Goal: Find specific page/section: Find specific page/section

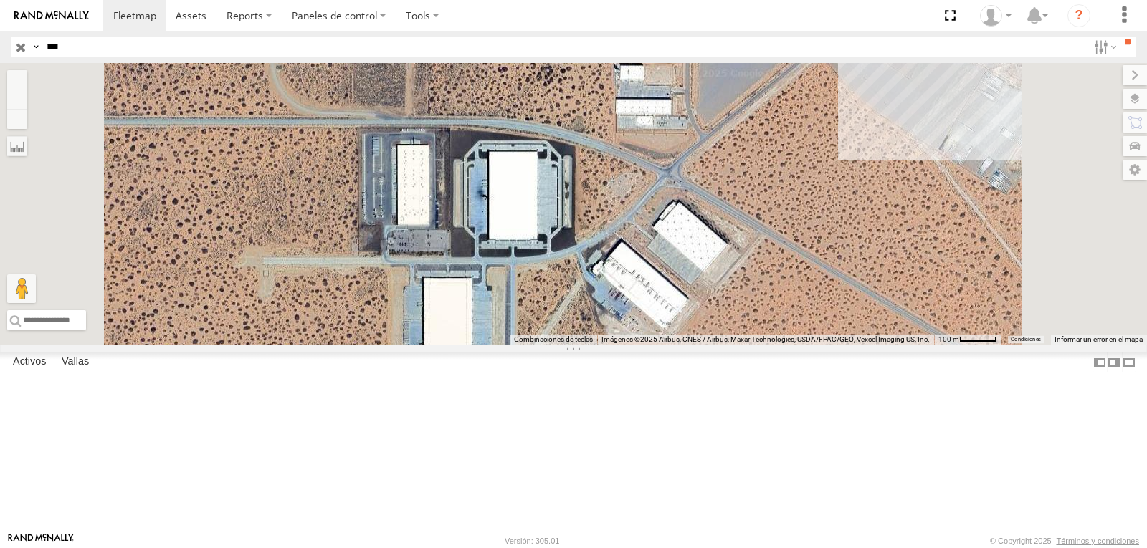
click at [832, 235] on div "1124 2" at bounding box center [573, 204] width 1147 height 282
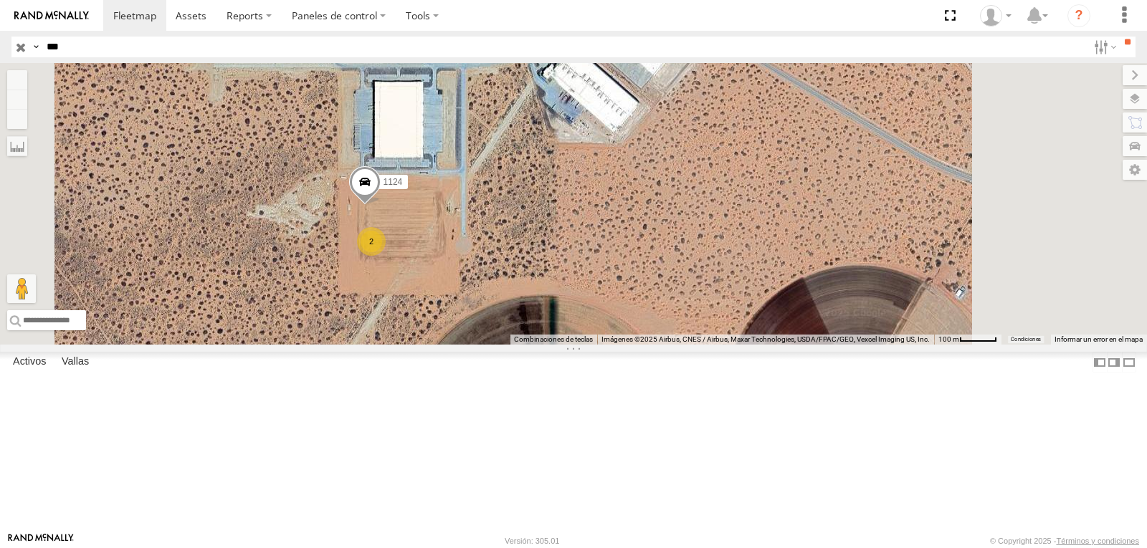
click at [19, 43] on input "button" at bounding box center [20, 47] width 19 height 21
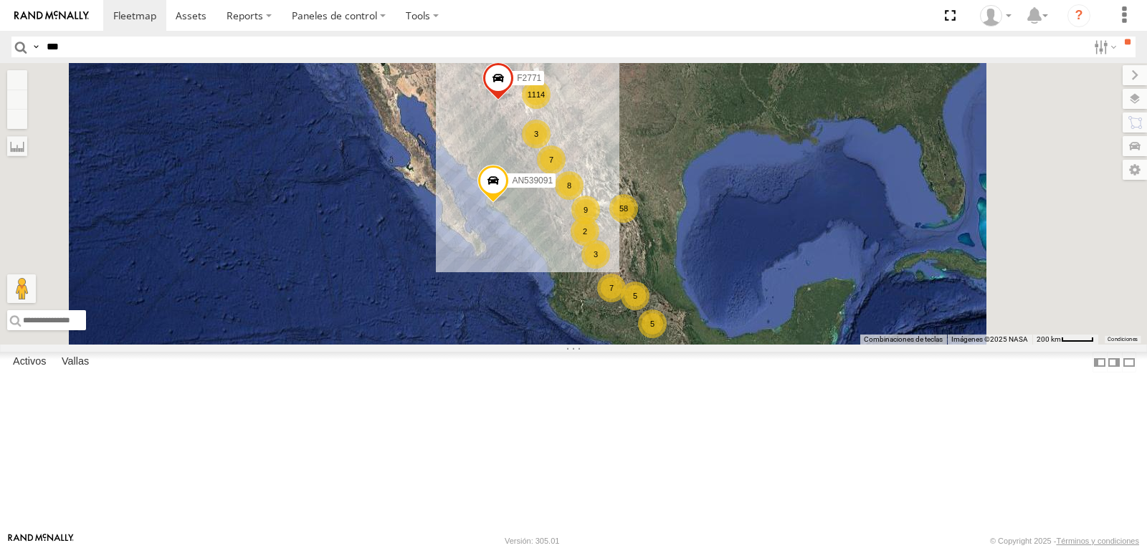
click at [93, 47] on input "***" at bounding box center [564, 47] width 1047 height 21
click at [1119, 37] on input "**" at bounding box center [1127, 42] width 16 height 11
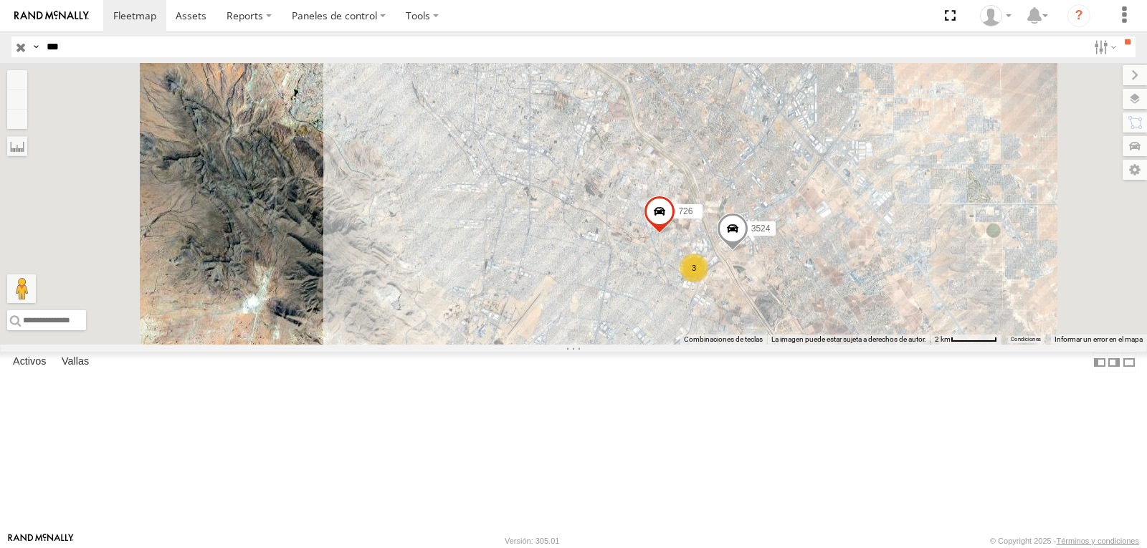
drag, startPoint x: 515, startPoint y: 239, endPoint x: 551, endPoint y: 232, distance: 36.0
click at [551, 232] on div "3 3524 8726 456 726" at bounding box center [573, 204] width 1147 height 282
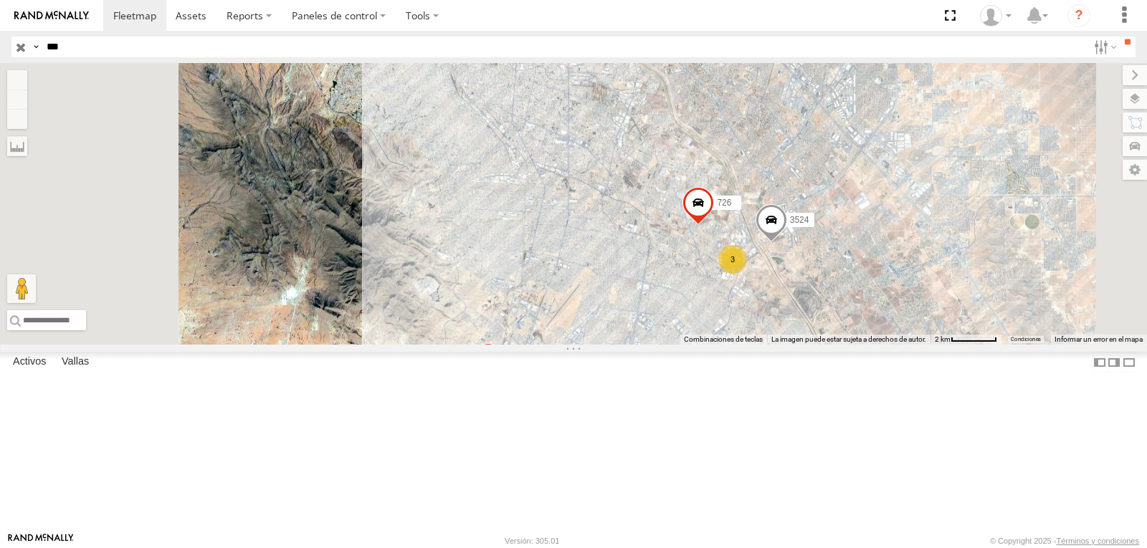
click at [80, 41] on input "***" at bounding box center [564, 47] width 1047 height 21
click at [1119, 37] on input "**" at bounding box center [1127, 42] width 16 height 11
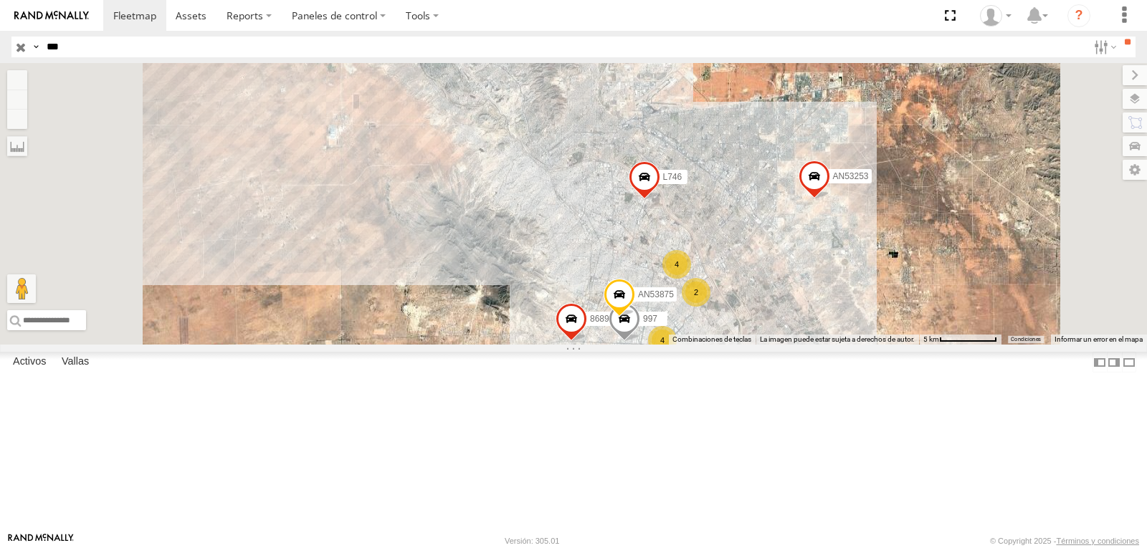
click at [837, 314] on div "AN53875 AN53253 8689 L746 997 AN531630 4 420 4 2 427" at bounding box center [573, 204] width 1147 height 282
click at [838, 313] on div "AN53875 AN53253 8689 L746 997 AN531630 4 420 4 2 427" at bounding box center [573, 204] width 1147 height 282
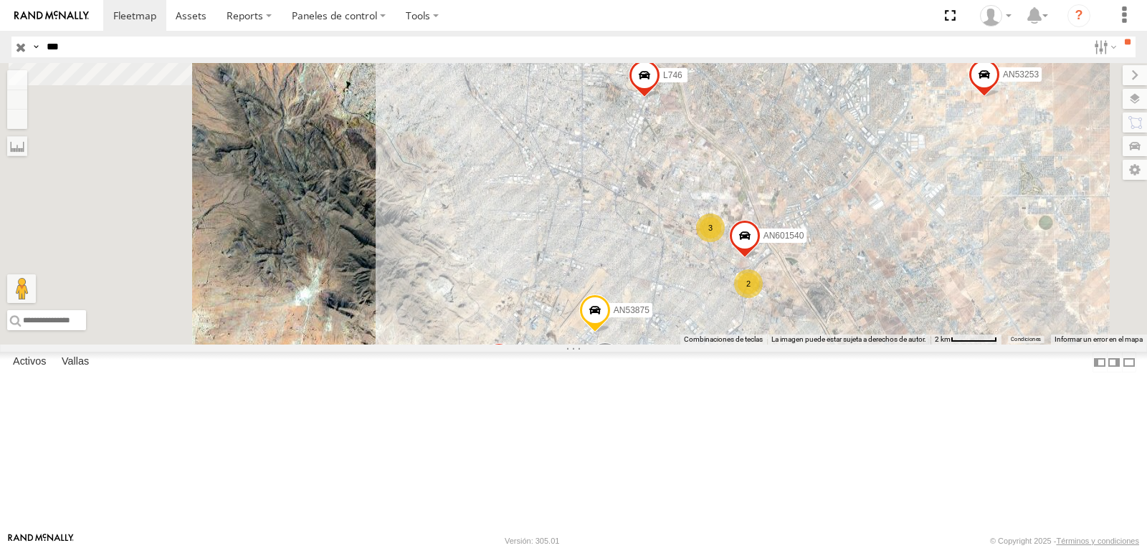
drag, startPoint x: 829, startPoint y: 260, endPoint x: 832, endPoint y: 232, distance: 28.1
click at [832, 232] on div "AN53875 AN53253 8689 L746 997 AN531630 420 427 3 AN601540 2" at bounding box center [573, 204] width 1147 height 282
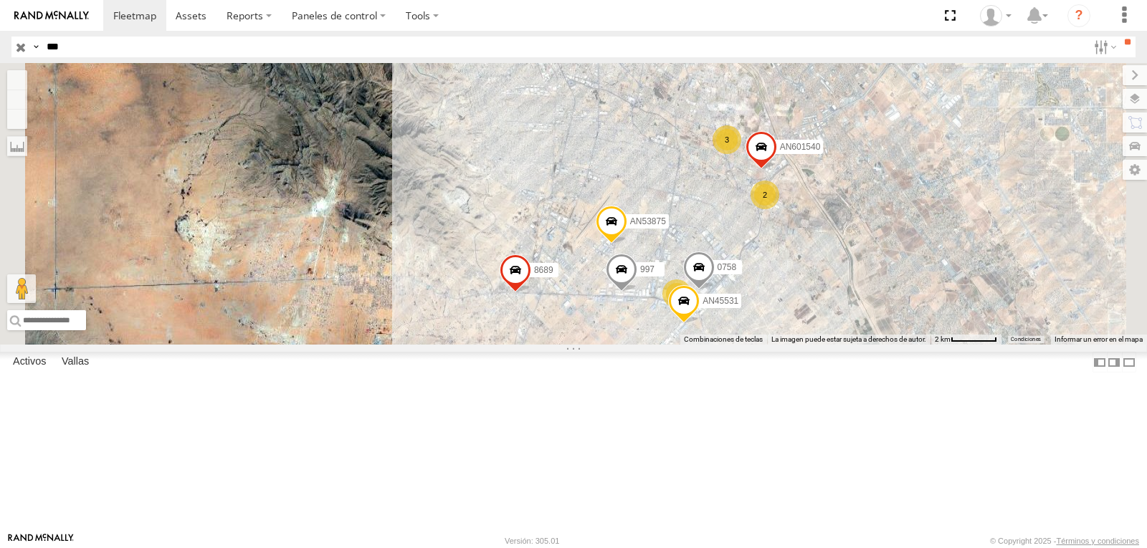
drag, startPoint x: 817, startPoint y: 270, endPoint x: 829, endPoint y: 216, distance: 55.0
click at [829, 216] on div "AN53875 AN53253 8689 L746 997 AN531630 420 427 3 AN601540 2 0758 2 AN45531" at bounding box center [573, 204] width 1147 height 282
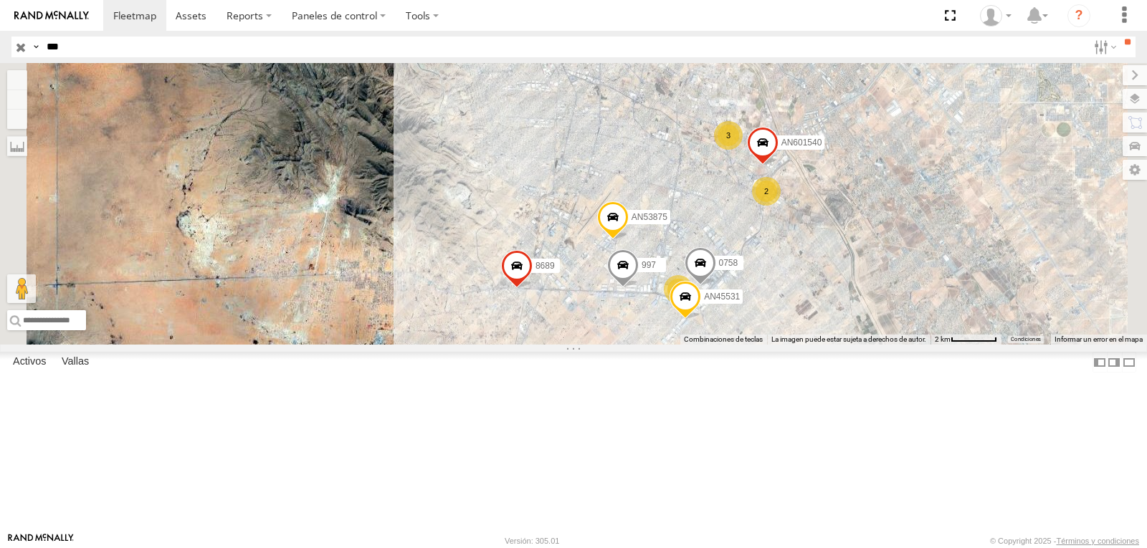
click at [644, 345] on div "AN53875 AN53253 8689 L746 997 AN531630 420 427 3 AN601540 2 0758 2 AN45531" at bounding box center [573, 204] width 1147 height 282
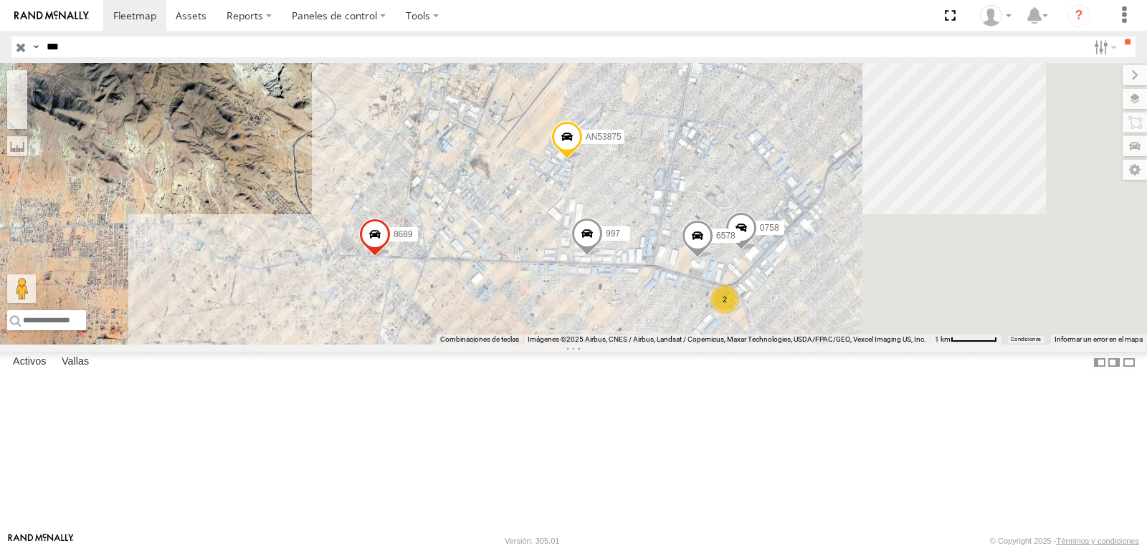
drag, startPoint x: 807, startPoint y: 387, endPoint x: 610, endPoint y: 368, distance: 198.0
click at [610, 345] on div "AN53875 AN53253 8689 L746 997 AN531630 420 427 AN601540 0758 6578 2" at bounding box center [573, 204] width 1147 height 282
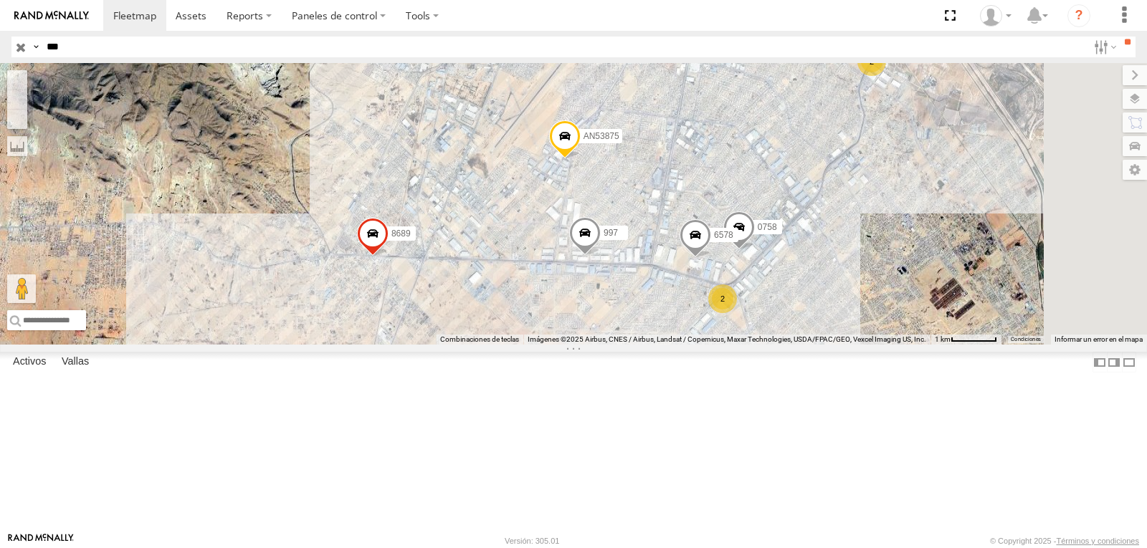
click at [389, 256] on span at bounding box center [373, 236] width 32 height 39
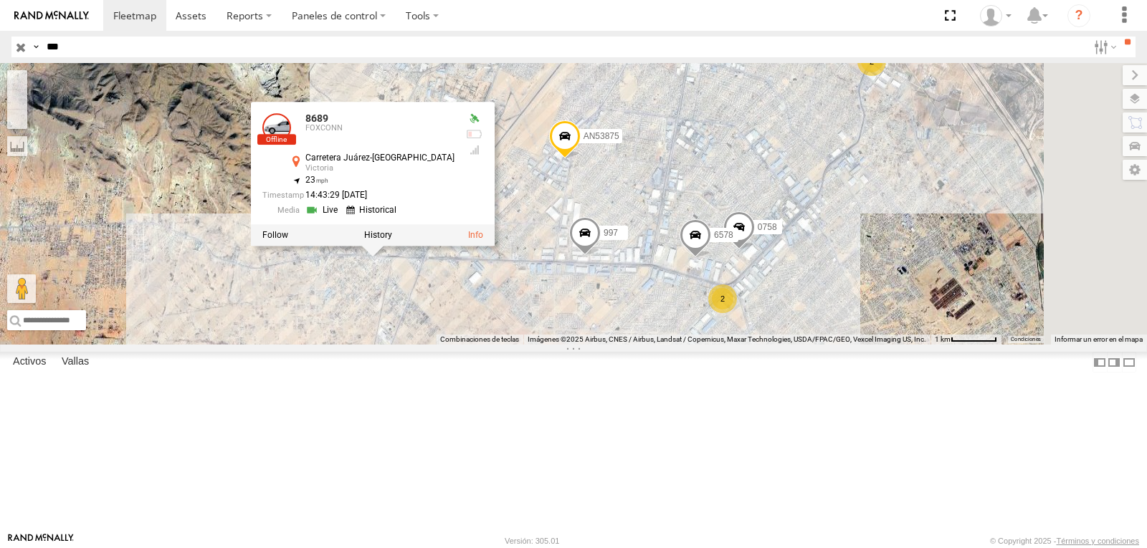
click at [541, 345] on div "AN53875 AN53253 8689 L746 997 AN531630 420 427 AN601540 0758 6578 2 3 2 8689 FO…" at bounding box center [573, 204] width 1147 height 282
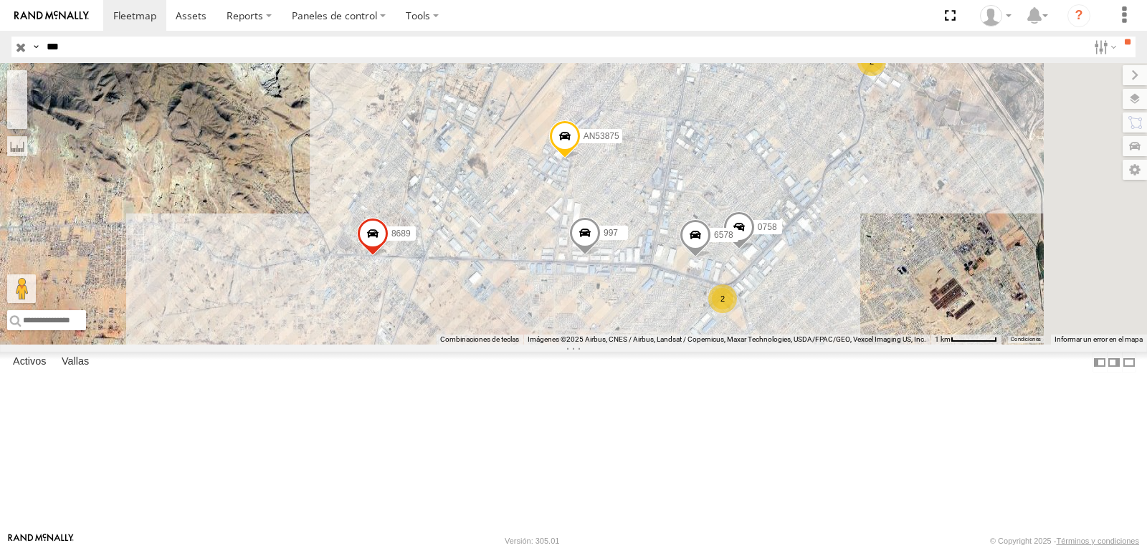
drag, startPoint x: 536, startPoint y: 374, endPoint x: 653, endPoint y: 392, distance: 118.2
click at [624, 345] on div "AN53875 AN53253 8689 L746 997 AN531630 420 427 AN601540 0758 6578 2 3 2" at bounding box center [573, 204] width 1147 height 282
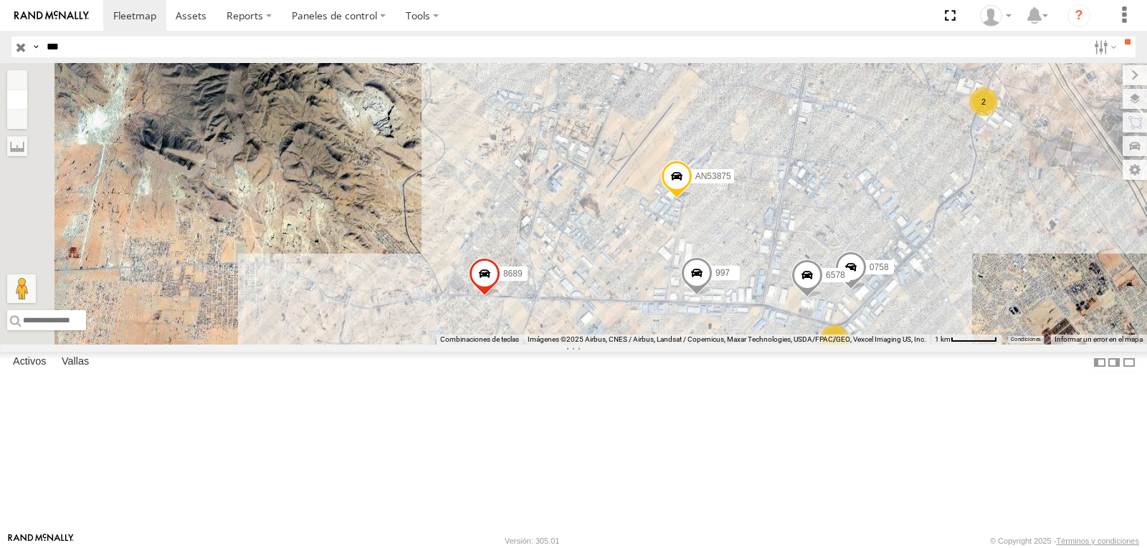
click at [27, 103] on button "Alejar" at bounding box center [17, 100] width 20 height 20
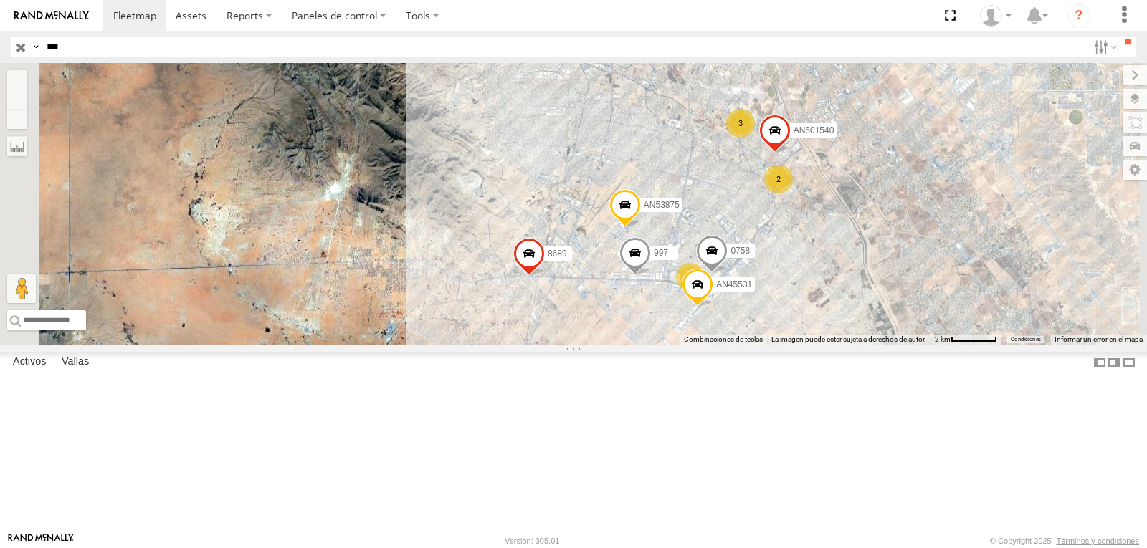
drag, startPoint x: 659, startPoint y: 345, endPoint x: 652, endPoint y: 366, distance: 22.5
click at [659, 345] on div "AN53875 AN53253 8689 L746 997 AN531630 420 427 AN601540 0758 3 2 2 AN45531" at bounding box center [573, 204] width 1147 height 282
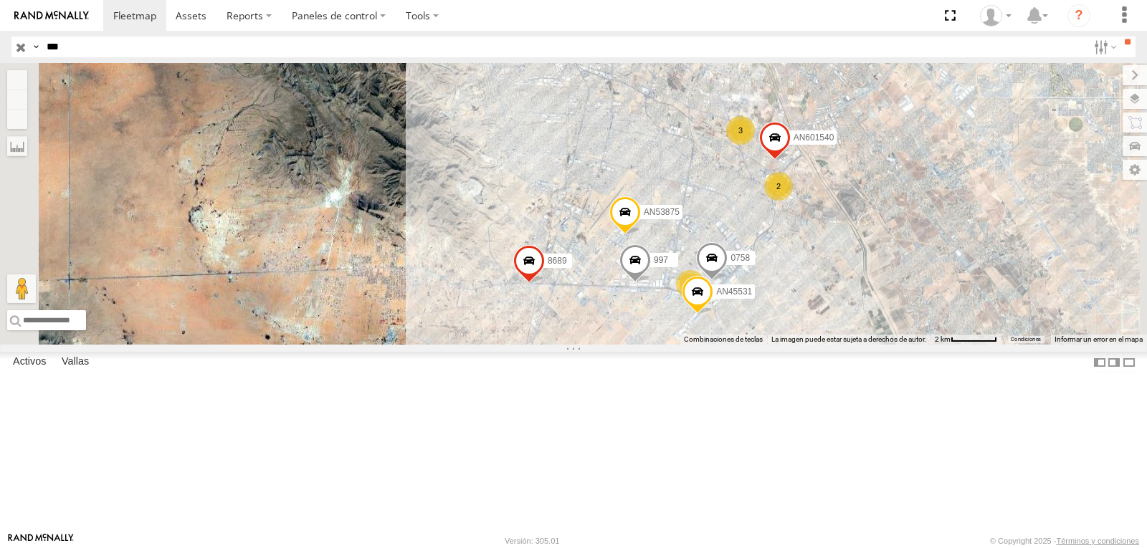
click at [604, 345] on div "AN53875 AN53253 8689 L746 997 AN531630 420 427 AN601540 0758 3 2 2 AN45531" at bounding box center [573, 204] width 1147 height 282
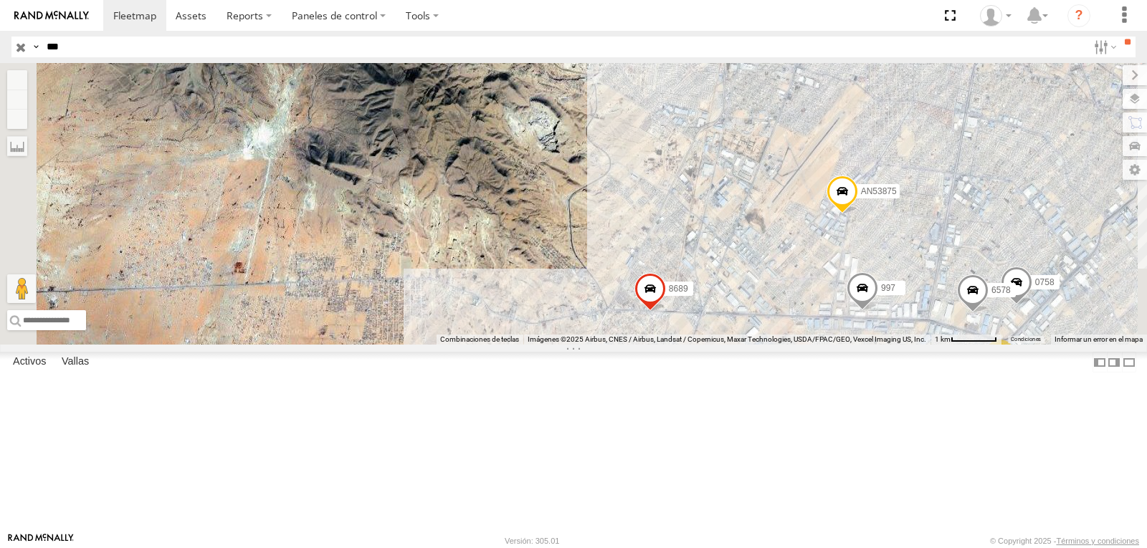
drag, startPoint x: 614, startPoint y: 339, endPoint x: 631, endPoint y: 333, distance: 18.1
click at [631, 334] on div "AN53875 AN53253 8689 L746 997 AN531630 420 427 AN601540 0758 6578 2" at bounding box center [573, 204] width 1147 height 282
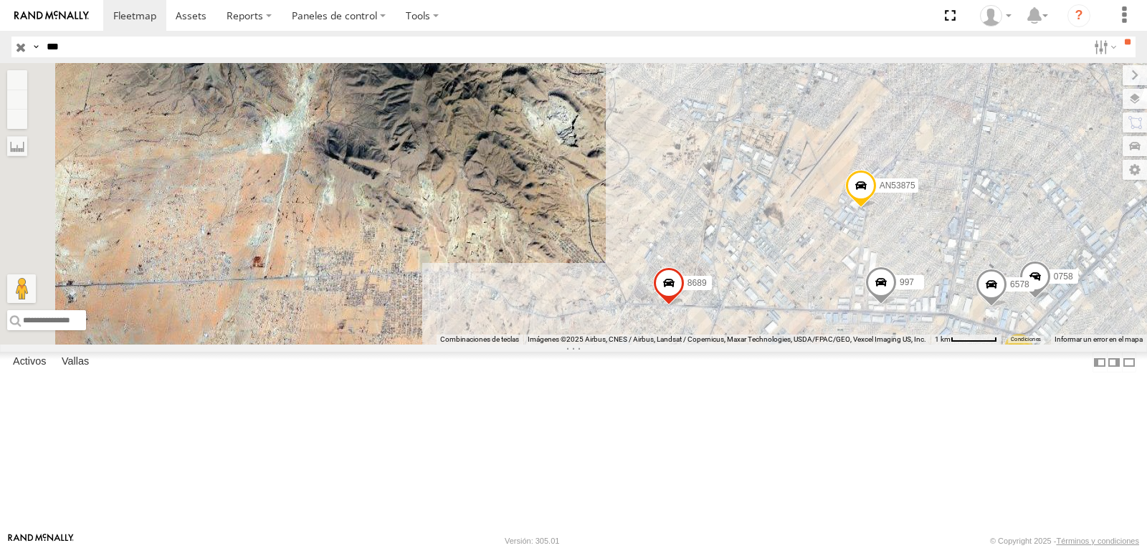
click at [127, 43] on input "***" at bounding box center [564, 47] width 1047 height 21
type input "****"
click at [1119, 37] on input "**" at bounding box center [1127, 42] width 16 height 11
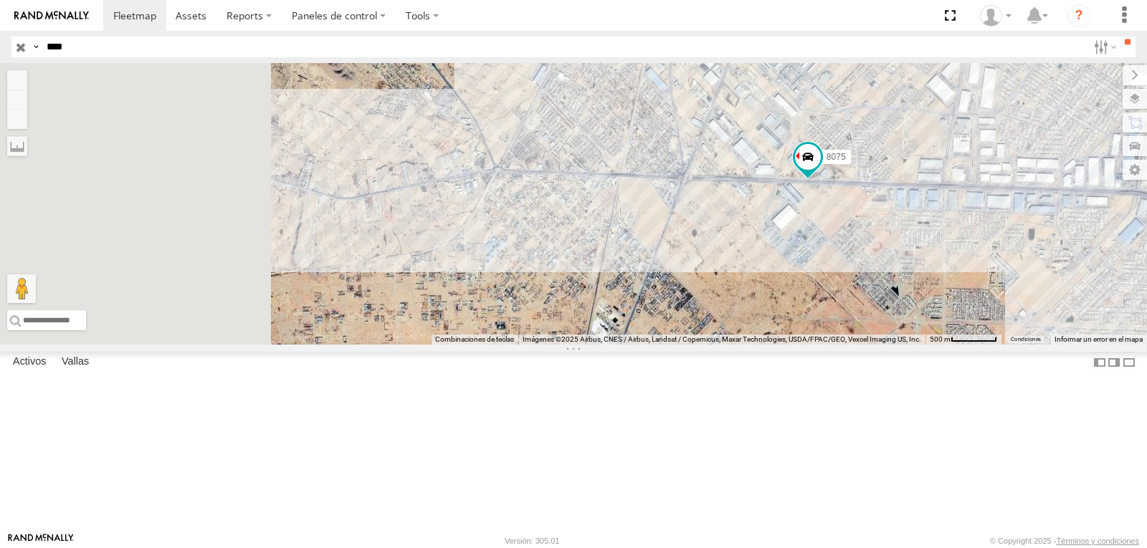
drag, startPoint x: 736, startPoint y: 215, endPoint x: 913, endPoint y: 195, distance: 178.2
click at [913, 195] on div "8075" at bounding box center [573, 204] width 1147 height 282
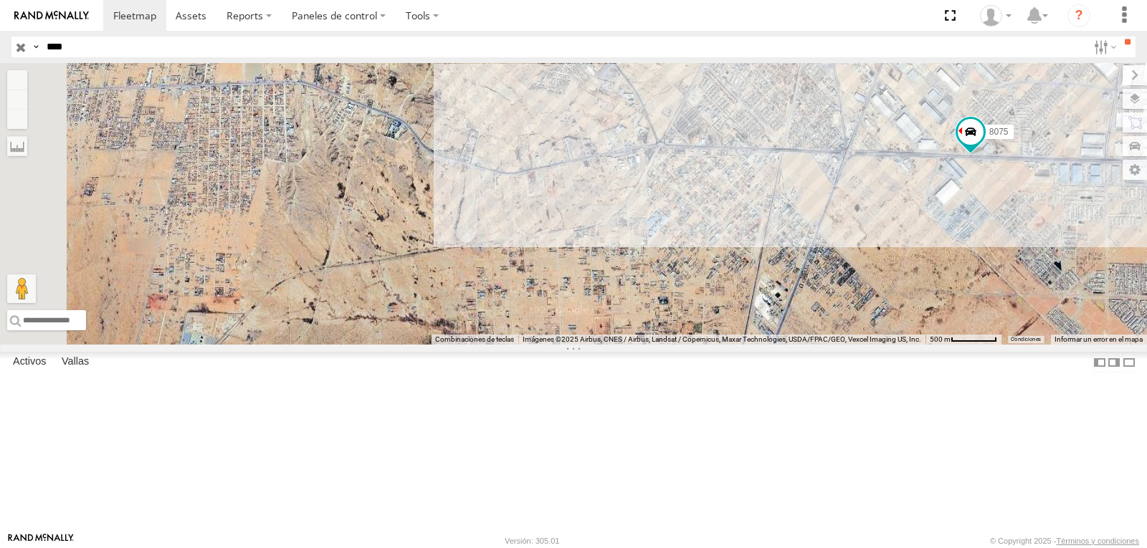
drag, startPoint x: 874, startPoint y: 177, endPoint x: 886, endPoint y: 265, distance: 89.0
click at [886, 265] on div "8075" at bounding box center [573, 204] width 1147 height 282
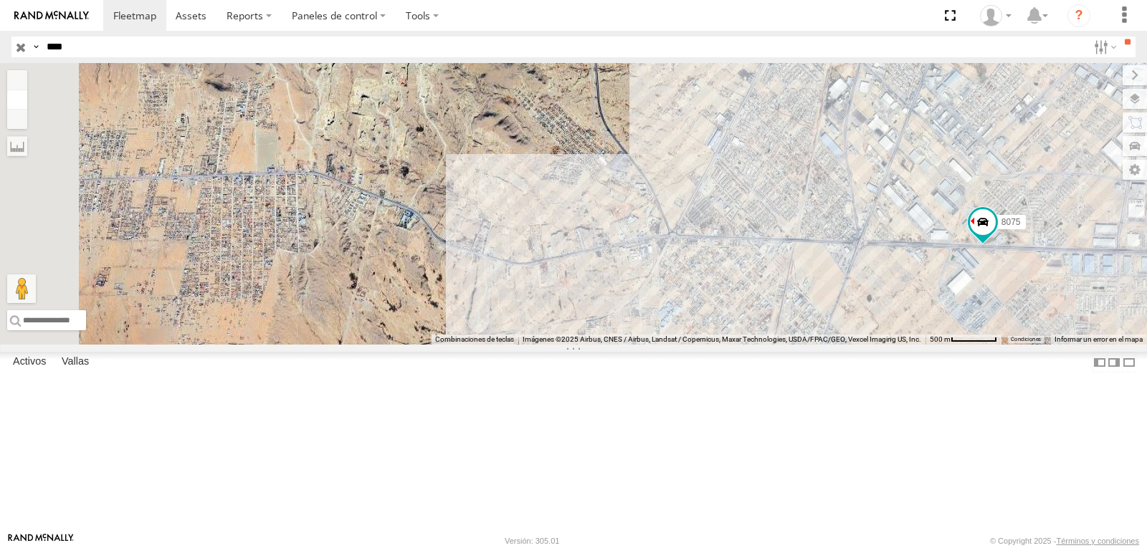
click at [27, 99] on button "Alejar" at bounding box center [17, 100] width 20 height 20
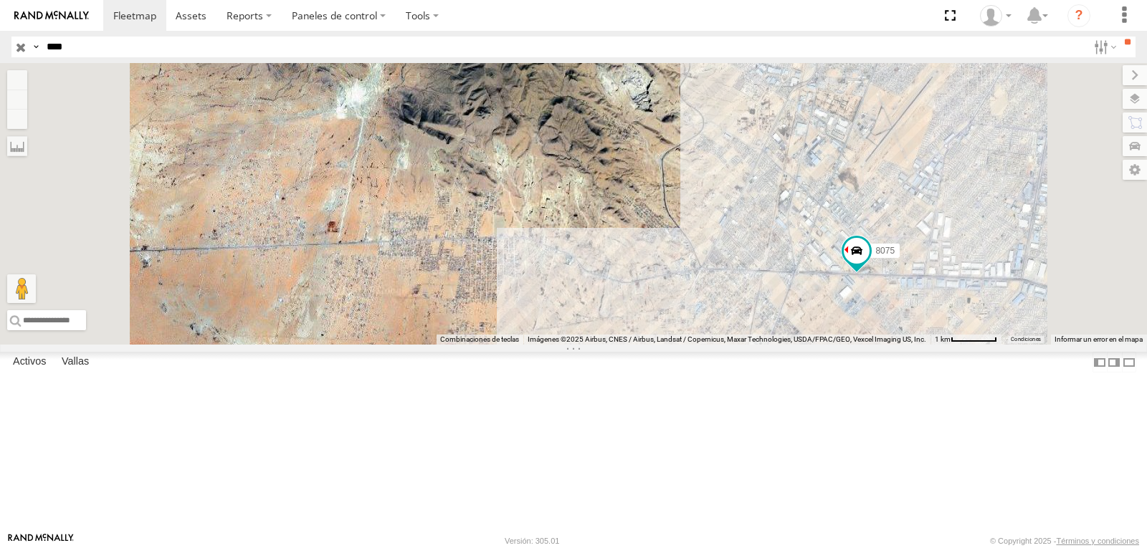
drag, startPoint x: 728, startPoint y: 212, endPoint x: 798, endPoint y: 256, distance: 82.1
click at [798, 256] on div "8075" at bounding box center [573, 204] width 1147 height 282
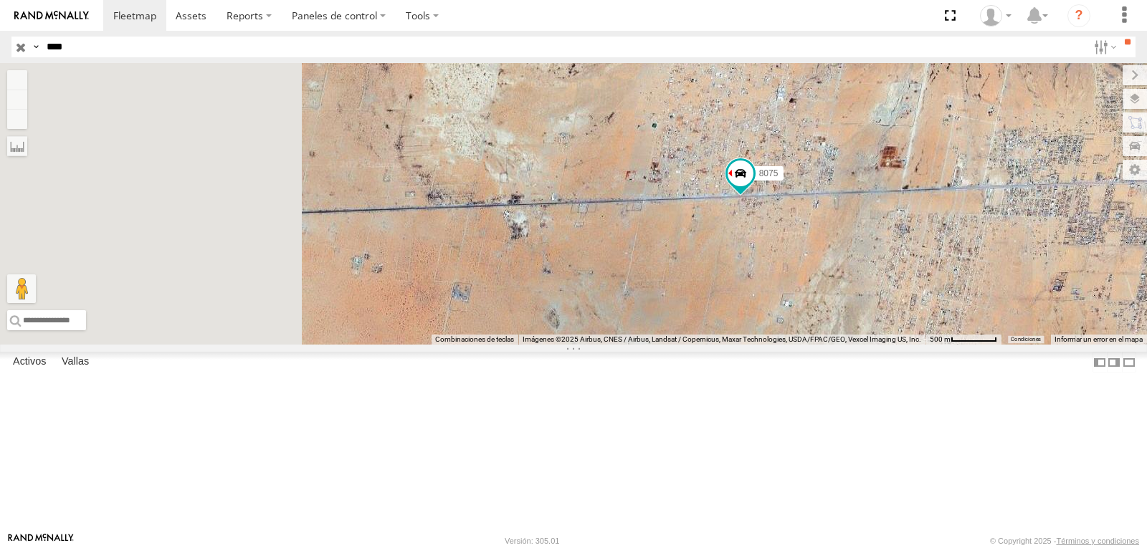
drag, startPoint x: 755, startPoint y: 216, endPoint x: 764, endPoint y: 171, distance: 46.8
click at [756, 216] on div "8075" at bounding box center [573, 204] width 1147 height 282
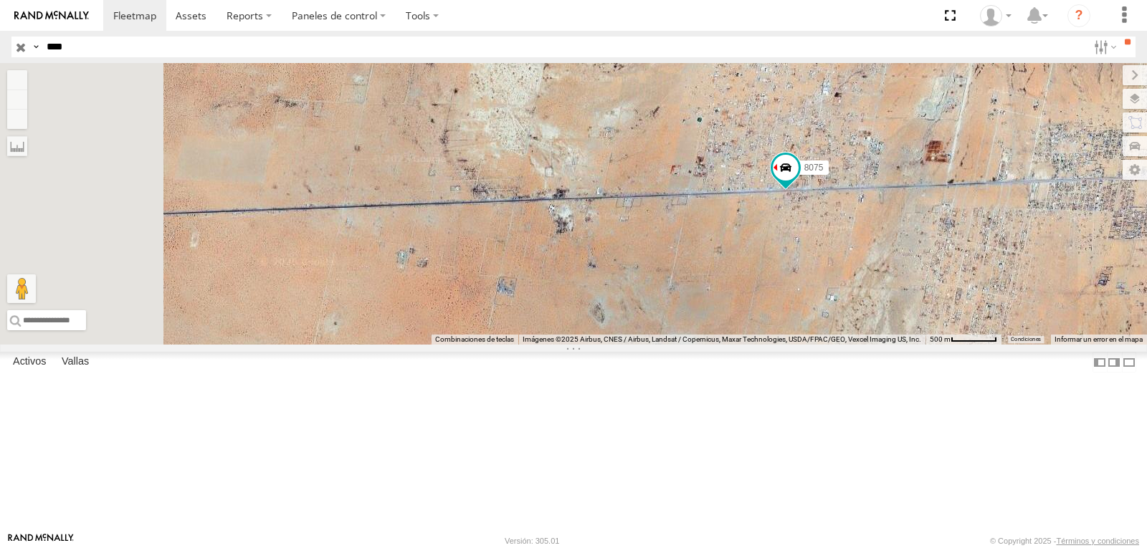
click at [386, 103] on div "8075" at bounding box center [573, 204] width 1147 height 282
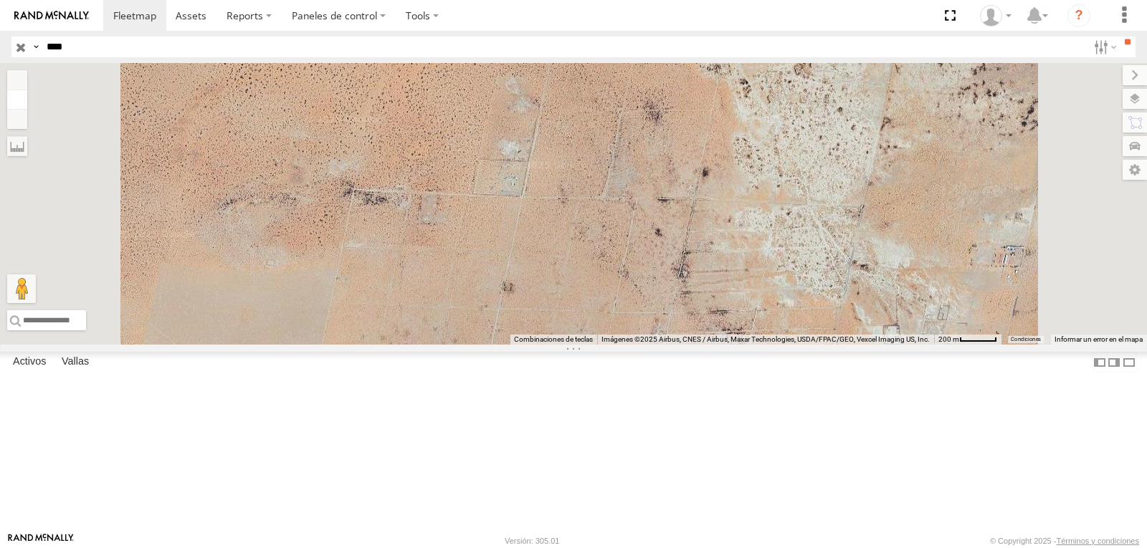
click at [27, 103] on button "Alejar" at bounding box center [17, 100] width 20 height 20
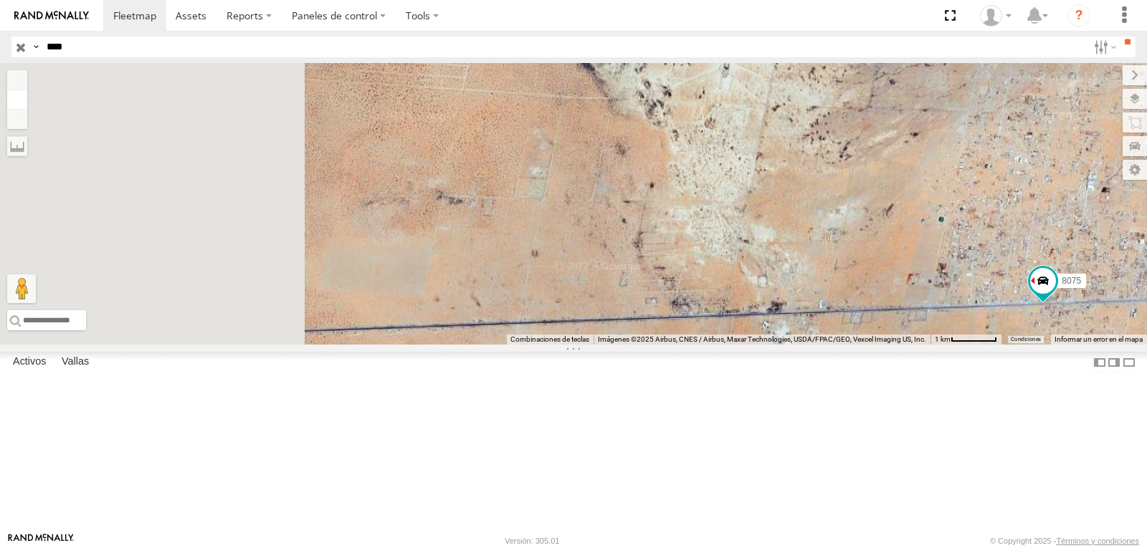
click at [27, 103] on button "Alejar" at bounding box center [17, 100] width 20 height 20
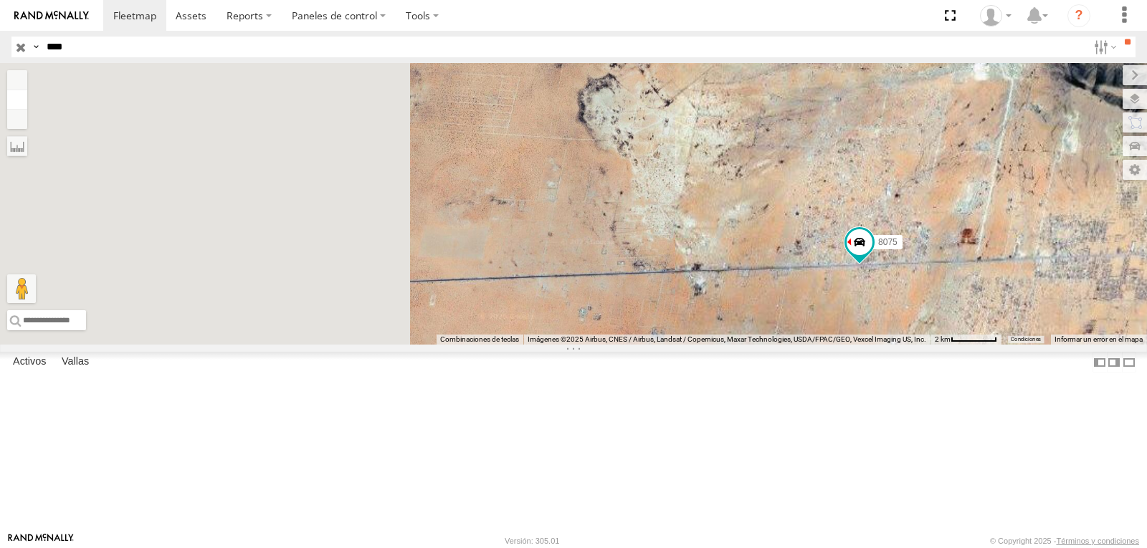
click at [27, 103] on button "Alejar" at bounding box center [17, 100] width 20 height 20
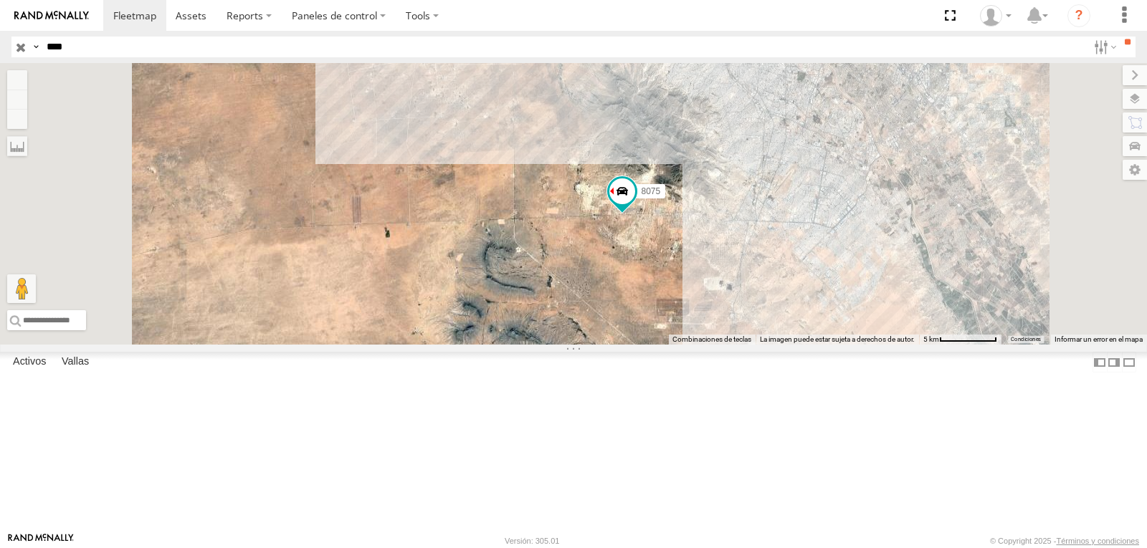
click at [804, 254] on div "8075" at bounding box center [573, 204] width 1147 height 282
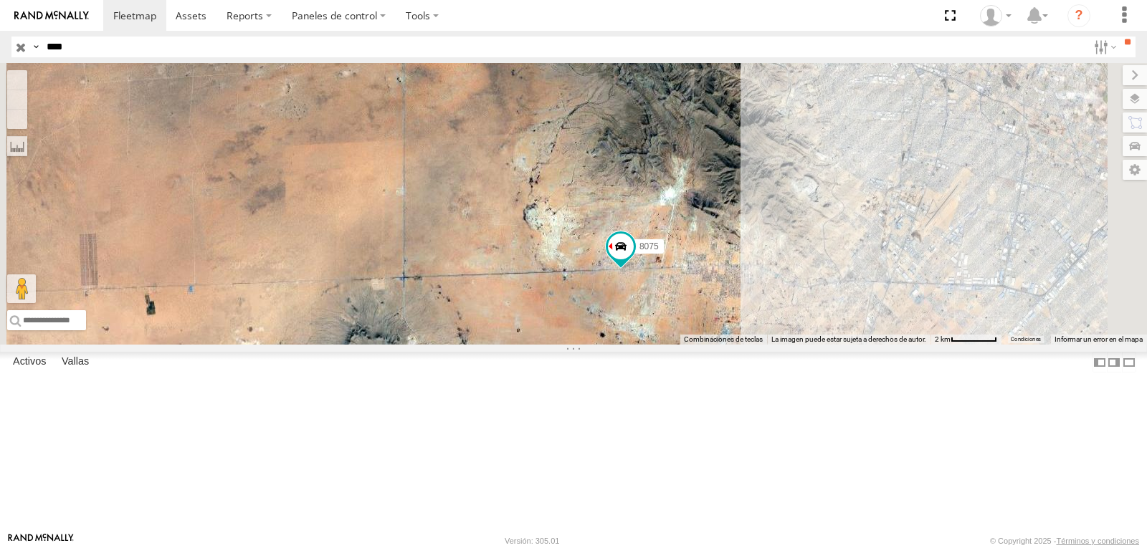
click at [704, 334] on div "8075" at bounding box center [573, 204] width 1147 height 282
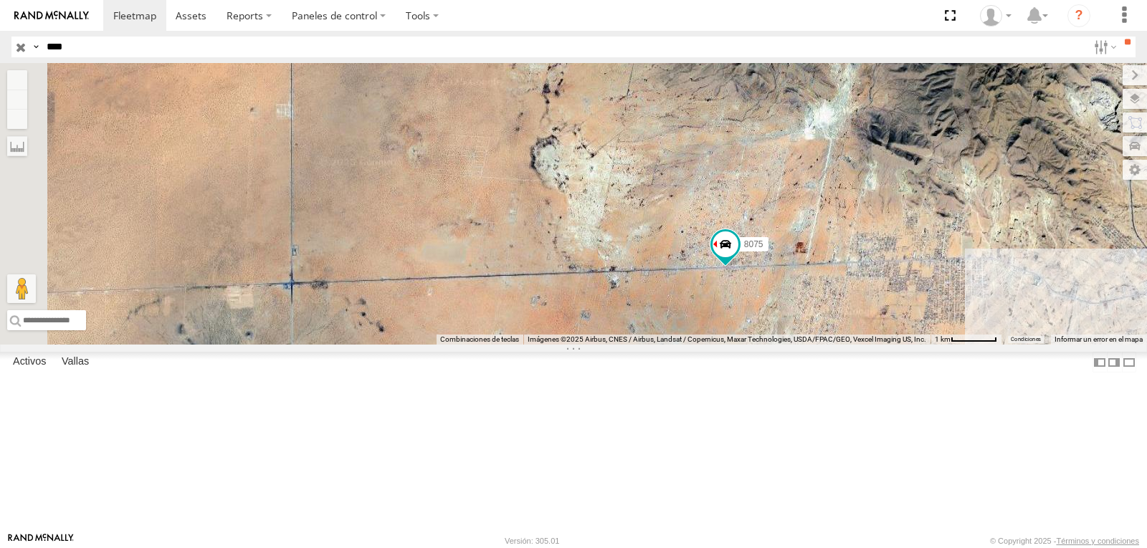
drag, startPoint x: 776, startPoint y: 332, endPoint x: 784, endPoint y: 298, distance: 34.8
click at [784, 298] on div "8075" at bounding box center [573, 204] width 1147 height 282
drag, startPoint x: 589, startPoint y: 212, endPoint x: 631, endPoint y: 348, distance: 142.4
click at [631, 345] on div at bounding box center [573, 204] width 1147 height 282
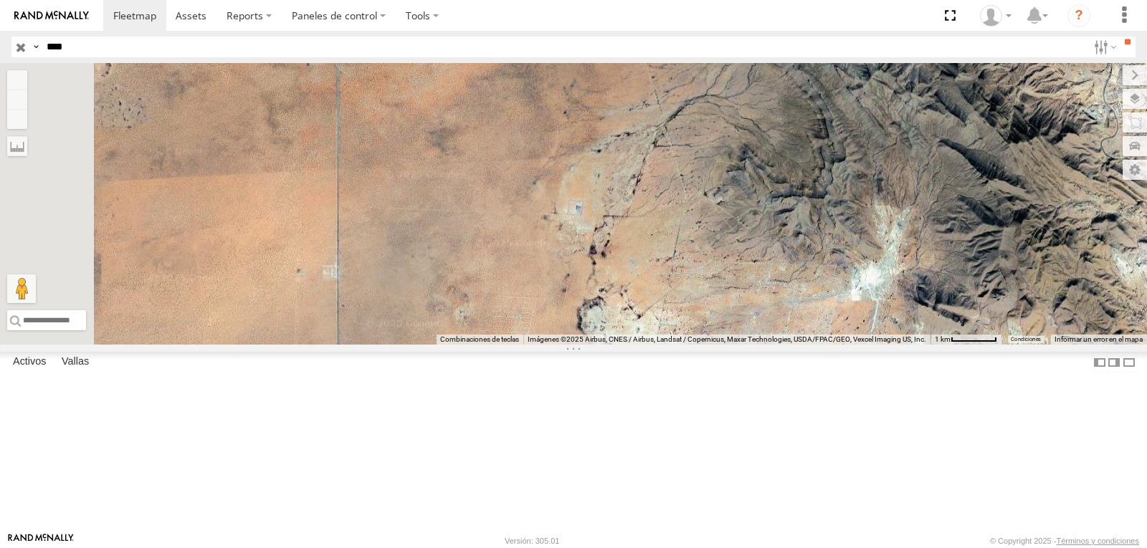
drag, startPoint x: 622, startPoint y: 222, endPoint x: 624, endPoint y: 254, distance: 32.3
click at [627, 280] on div at bounding box center [573, 204] width 1147 height 282
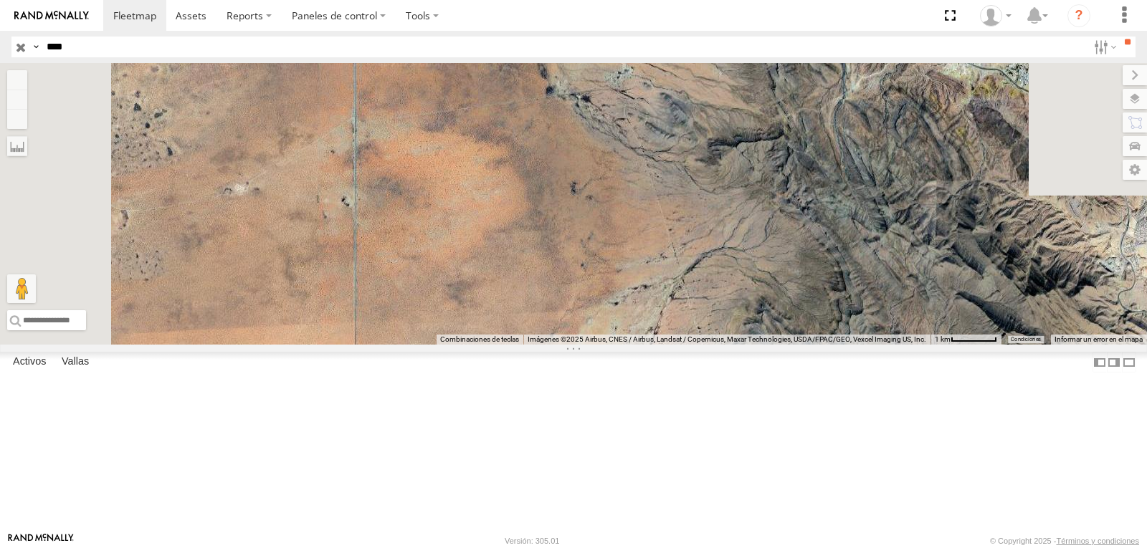
drag, startPoint x: 614, startPoint y: 229, endPoint x: 622, endPoint y: 271, distance: 42.9
click at [622, 274] on div at bounding box center [573, 204] width 1147 height 282
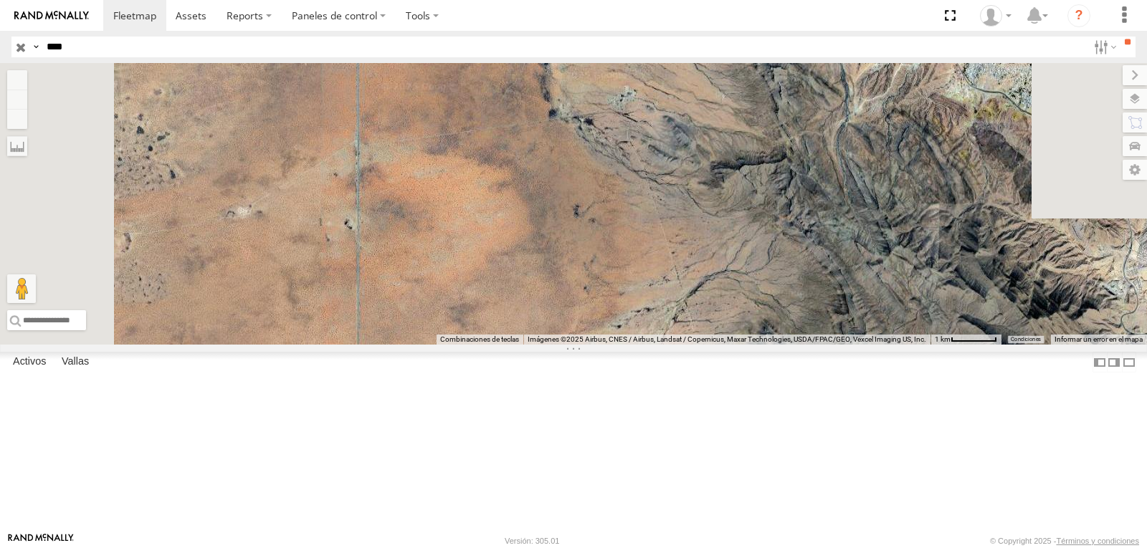
drag, startPoint x: 619, startPoint y: 205, endPoint x: 640, endPoint y: 273, distance: 71.4
click at [647, 303] on div at bounding box center [573, 204] width 1147 height 282
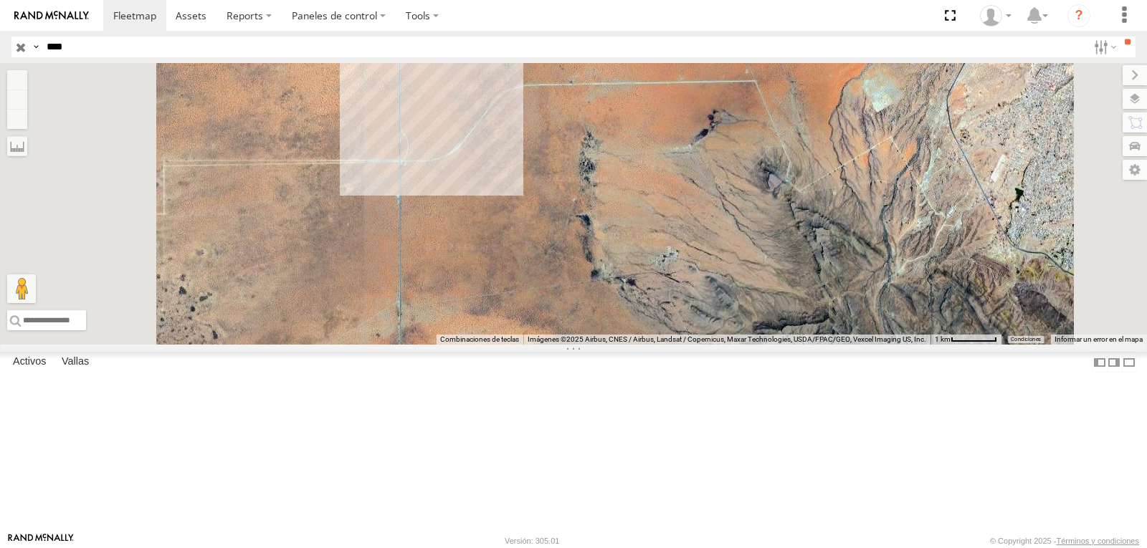
drag, startPoint x: 647, startPoint y: 287, endPoint x: 649, endPoint y: 305, distance: 18.1
click at [652, 313] on div at bounding box center [573, 204] width 1147 height 282
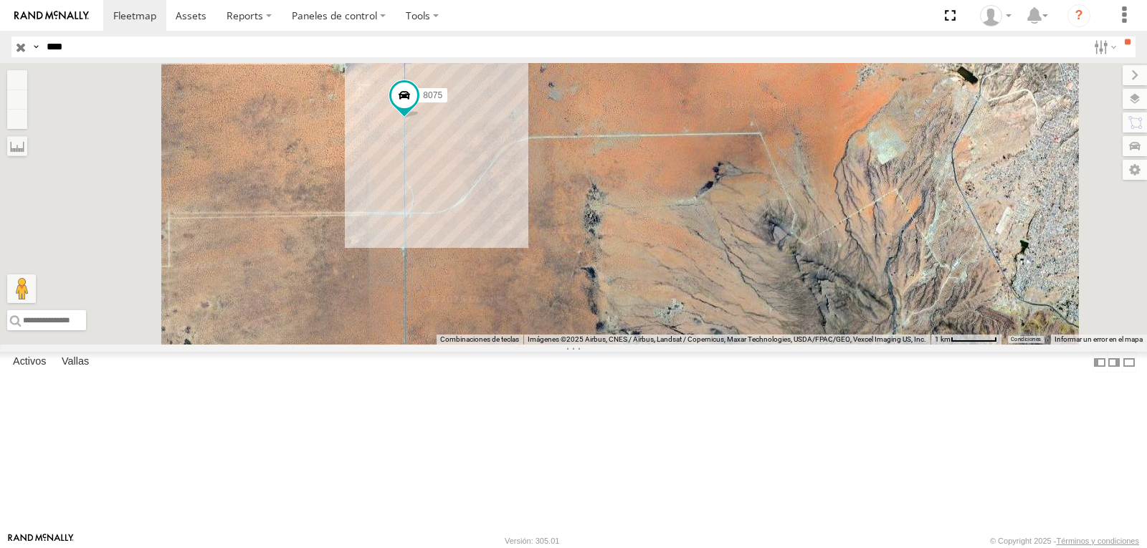
drag, startPoint x: 652, startPoint y: 287, endPoint x: 654, endPoint y: 352, distance: 65.3
click at [656, 345] on div "8075" at bounding box center [573, 204] width 1147 height 282
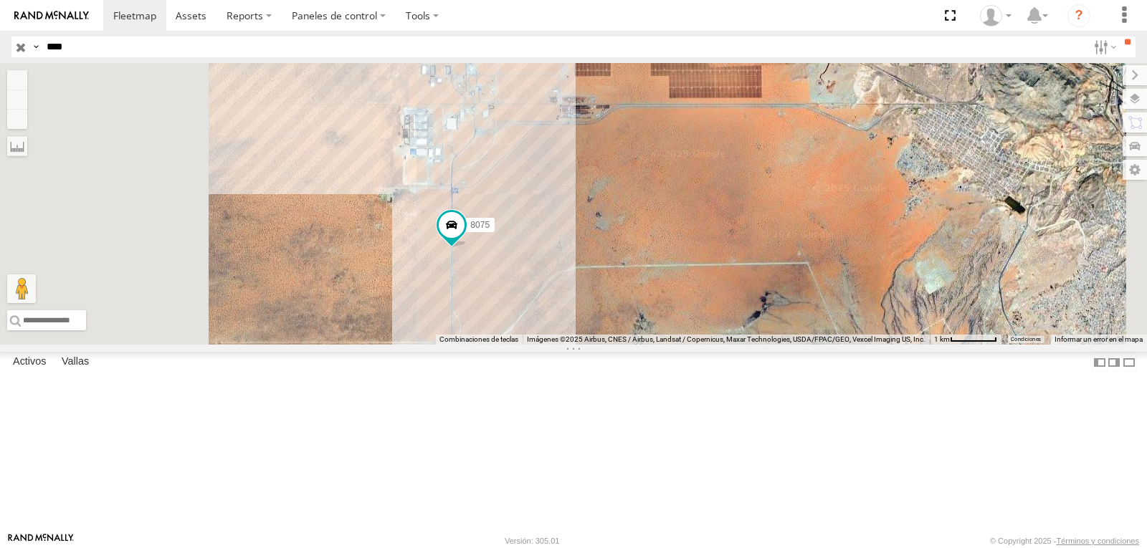
click at [677, 284] on div "8075" at bounding box center [573, 204] width 1147 height 282
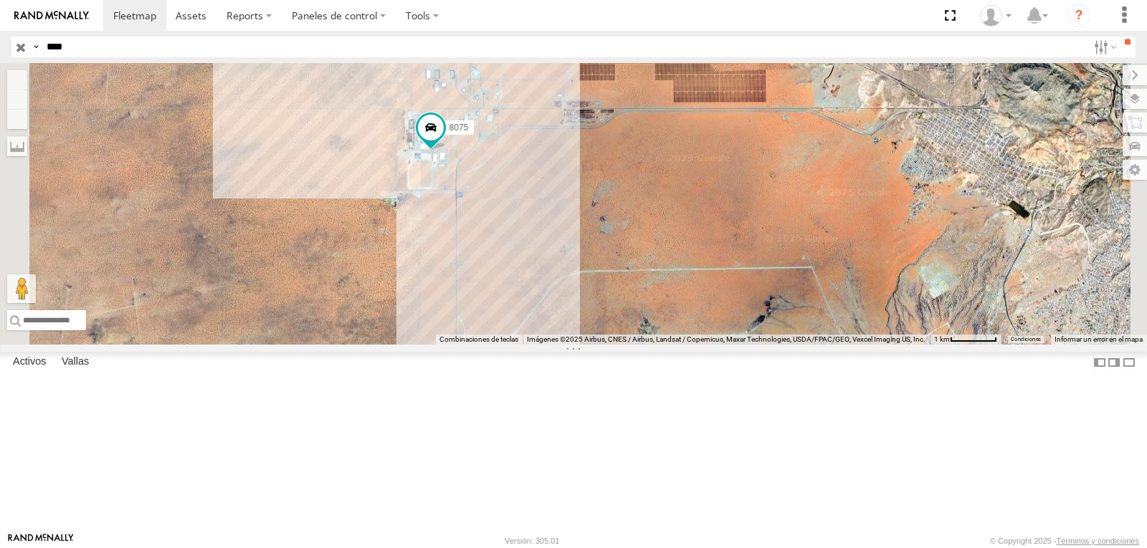
click at [530, 212] on div "8075" at bounding box center [573, 204] width 1147 height 282
